Goal: Task Accomplishment & Management: Manage account settings

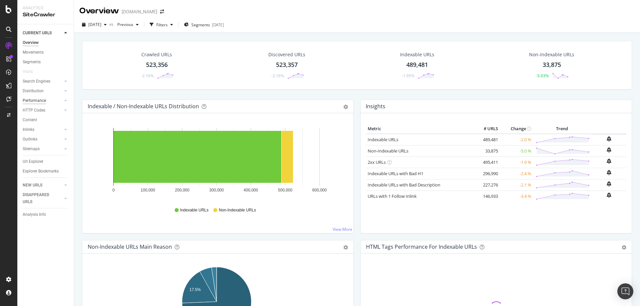
drag, startPoint x: 10, startPoint y: 225, endPoint x: 26, endPoint y: 98, distance: 127.5
click at [10, 225] on div at bounding box center [9, 157] width 16 height 234
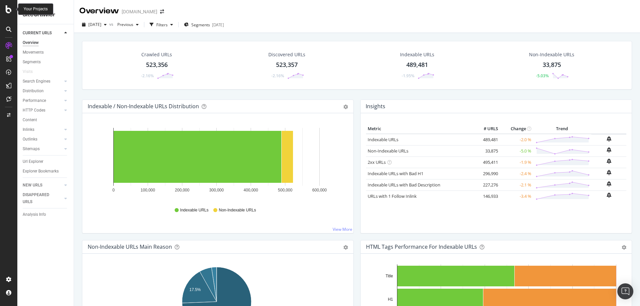
click at [9, 12] on icon at bounding box center [9, 9] width 6 height 8
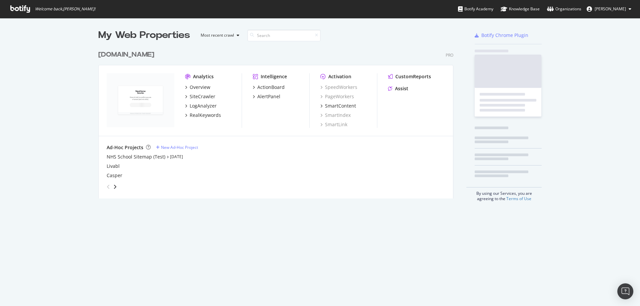
scroll to position [301, 630]
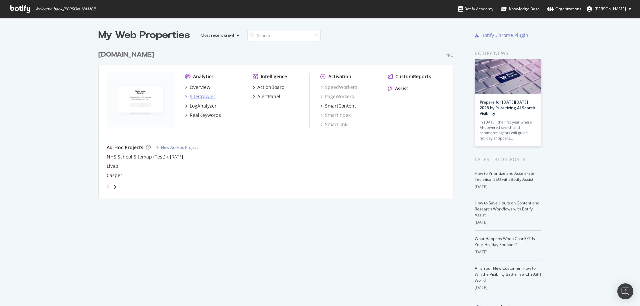
click at [201, 98] on div "SiteCrawler" at bounding box center [203, 96] width 26 height 7
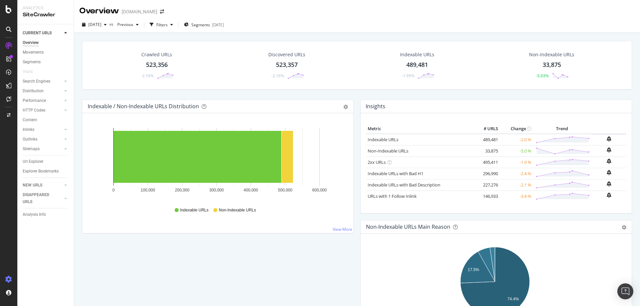
click at [12, 280] on div at bounding box center [9, 279] width 16 height 11
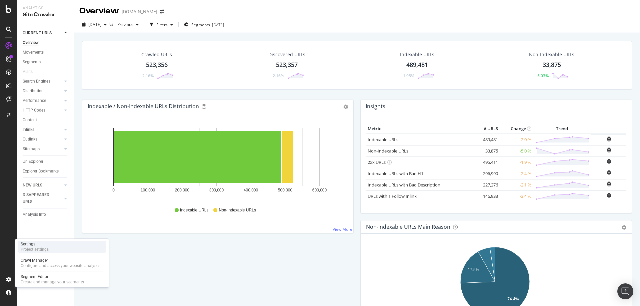
click at [34, 248] on div "Project settings" at bounding box center [35, 249] width 28 height 5
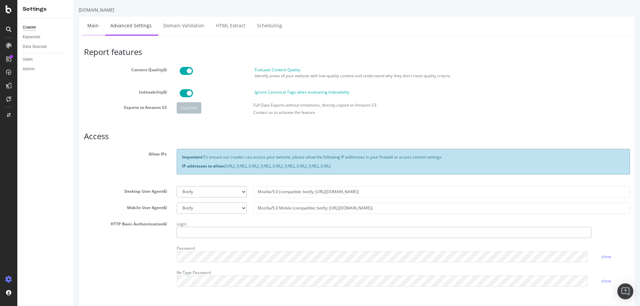
type input "jflow"
click at [87, 27] on link "Main" at bounding box center [92, 25] width 21 height 18
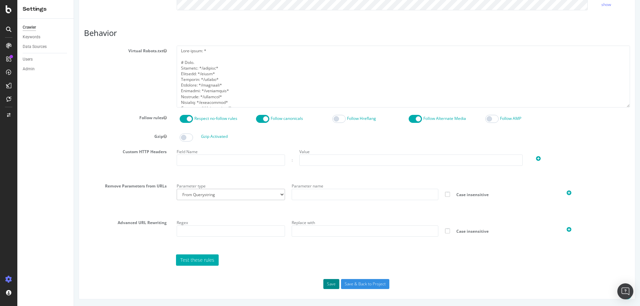
click at [327, 284] on button "Save" at bounding box center [331, 284] width 16 height 10
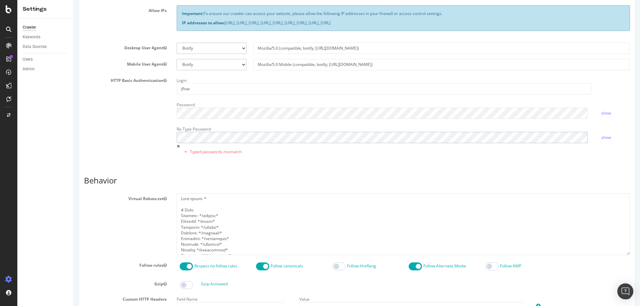
scroll to position [314, 0]
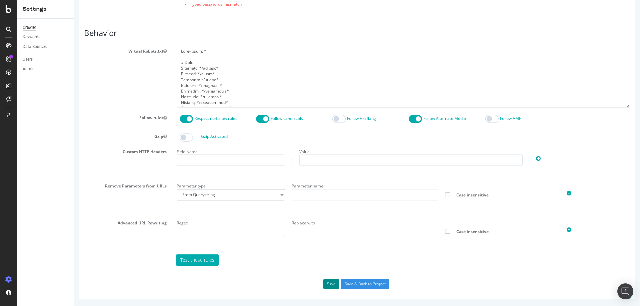
click at [326, 283] on button "Save" at bounding box center [331, 284] width 16 height 10
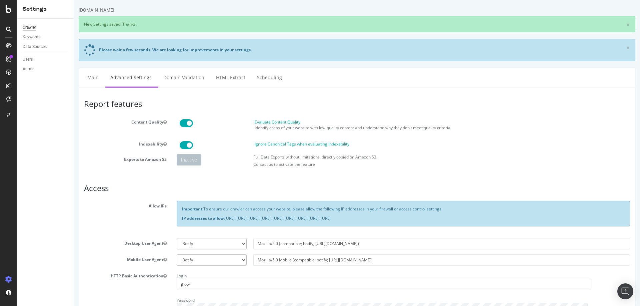
scroll to position [0, 0]
click at [61, 163] on div "Crawler Keywords Data Sources Users Admin" at bounding box center [45, 163] width 56 height 288
drag, startPoint x: 187, startPoint y: 202, endPoint x: 557, endPoint y: 217, distance: 370.2
click at [557, 217] on div "Important: To ensure our crawler can access your website, please allow the foll…" at bounding box center [403, 213] width 453 height 25
click at [510, 195] on article "Access Allow IPs Important: To ensure our crawler can access your website, plea…" at bounding box center [357, 264] width 546 height 160
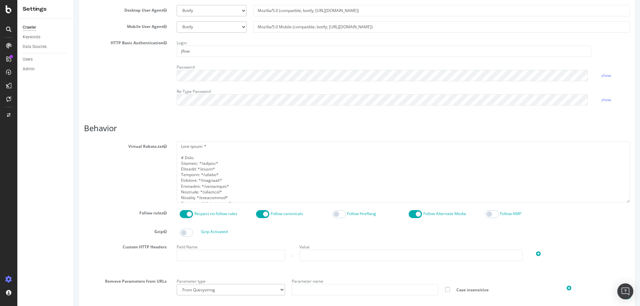
scroll to position [329, 0]
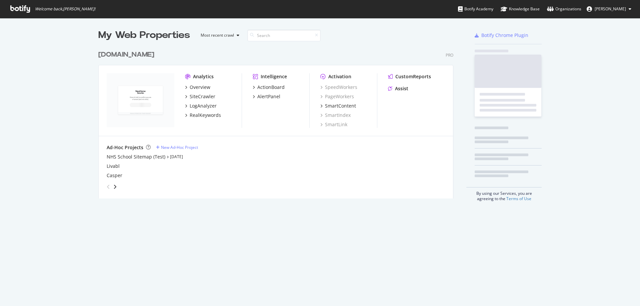
scroll to position [152, 355]
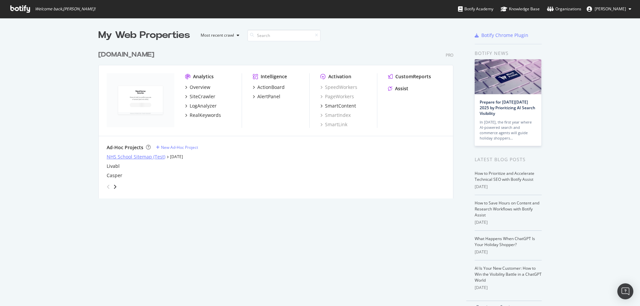
click at [125, 158] on div "NHS School Sitemap (Test)" at bounding box center [136, 157] width 59 height 7
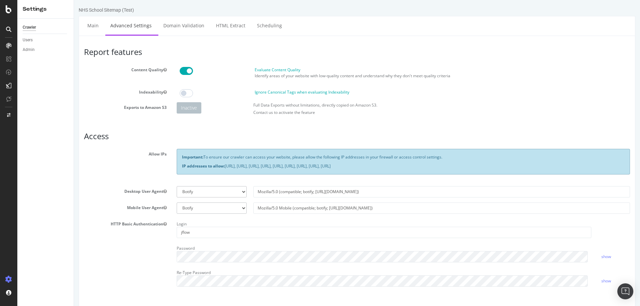
click at [186, 93] on span at bounding box center [186, 93] width 13 height 8
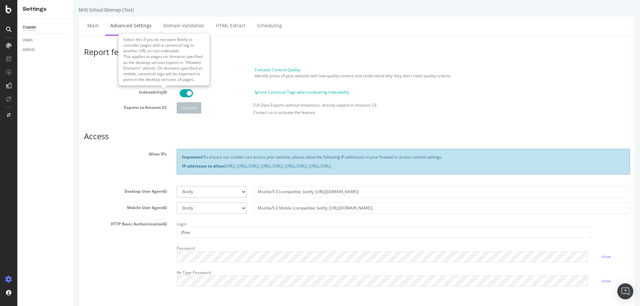
click at [132, 144] on article "Access Allow IPs Important: To ensure our crawler can access your website, plea…" at bounding box center [357, 212] width 546 height 160
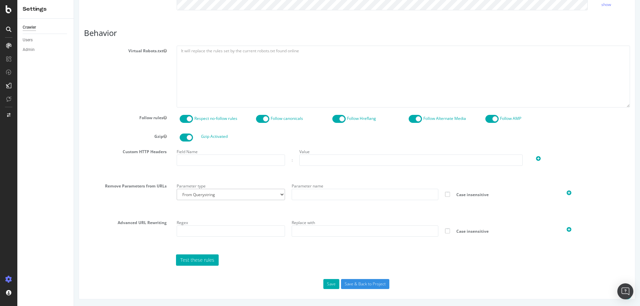
scroll to position [10, 0]
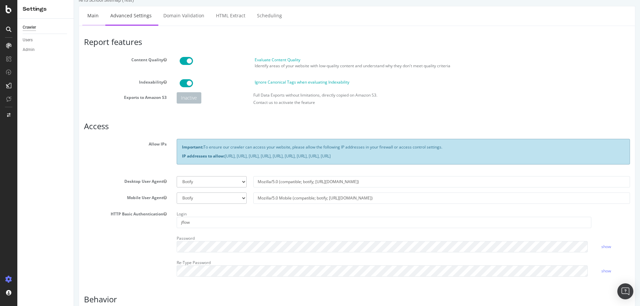
click at [96, 16] on link "Main" at bounding box center [92, 15] width 21 height 18
click at [91, 13] on link "Main" at bounding box center [92, 15] width 21 height 18
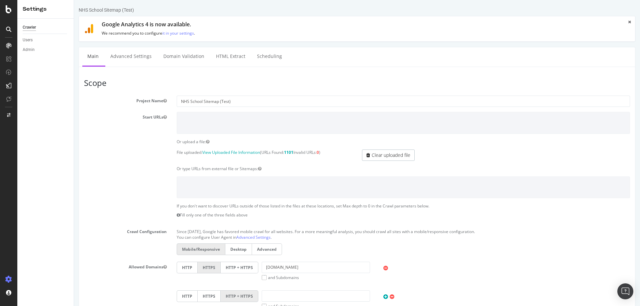
click at [148, 172] on section "Project Name NHS School Sitemap (Test) Start URLs Or upload a file: File upload…" at bounding box center [357, 233] width 546 height 274
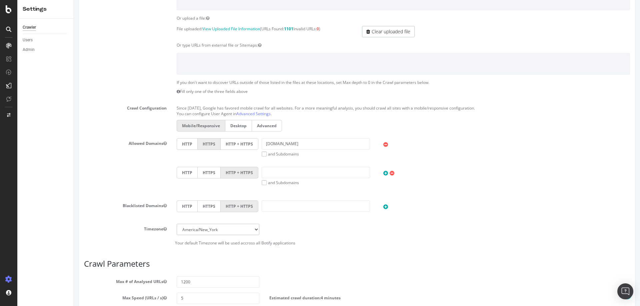
scroll to position [257, 0]
